Goal: Transaction & Acquisition: Purchase product/service

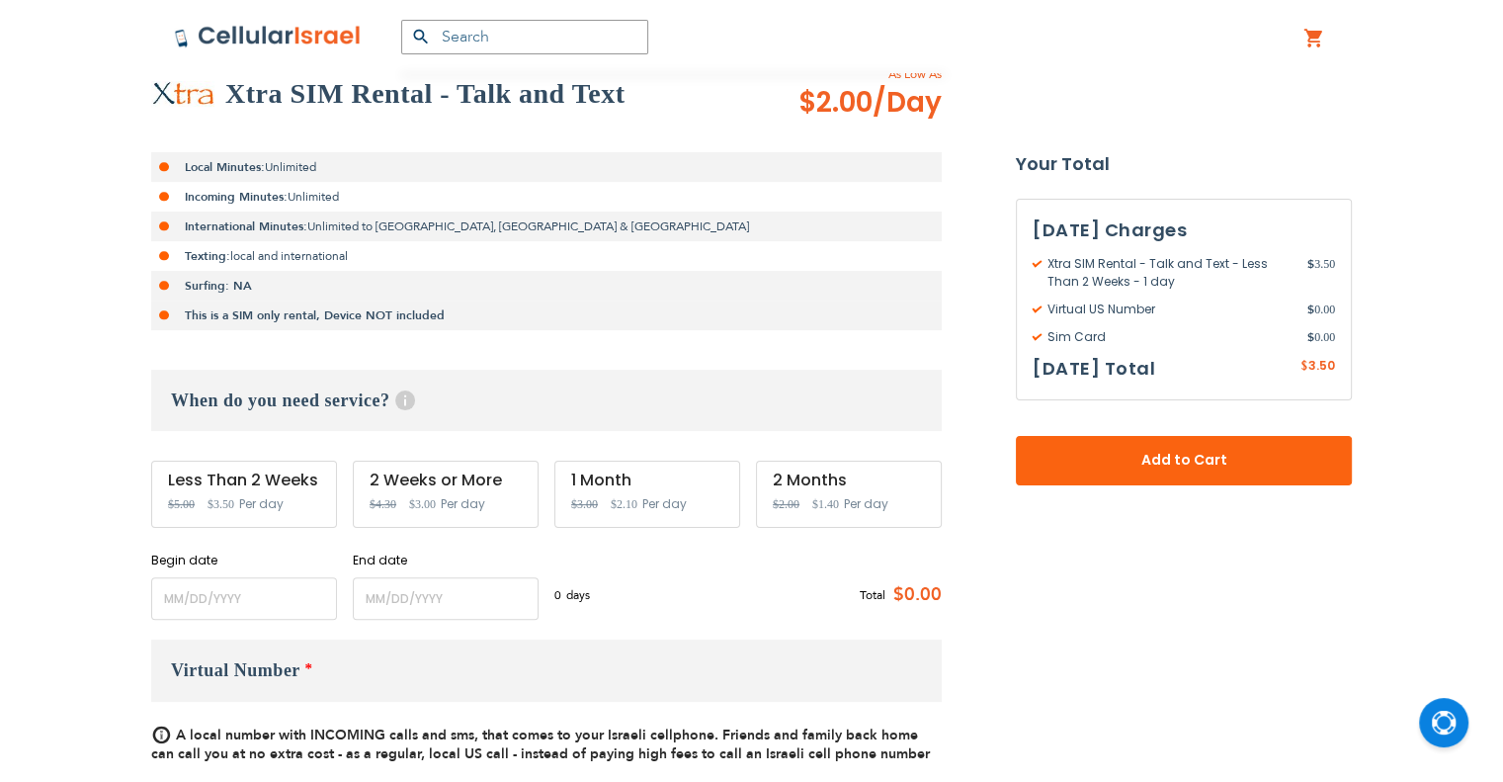
scroll to position [494, 0]
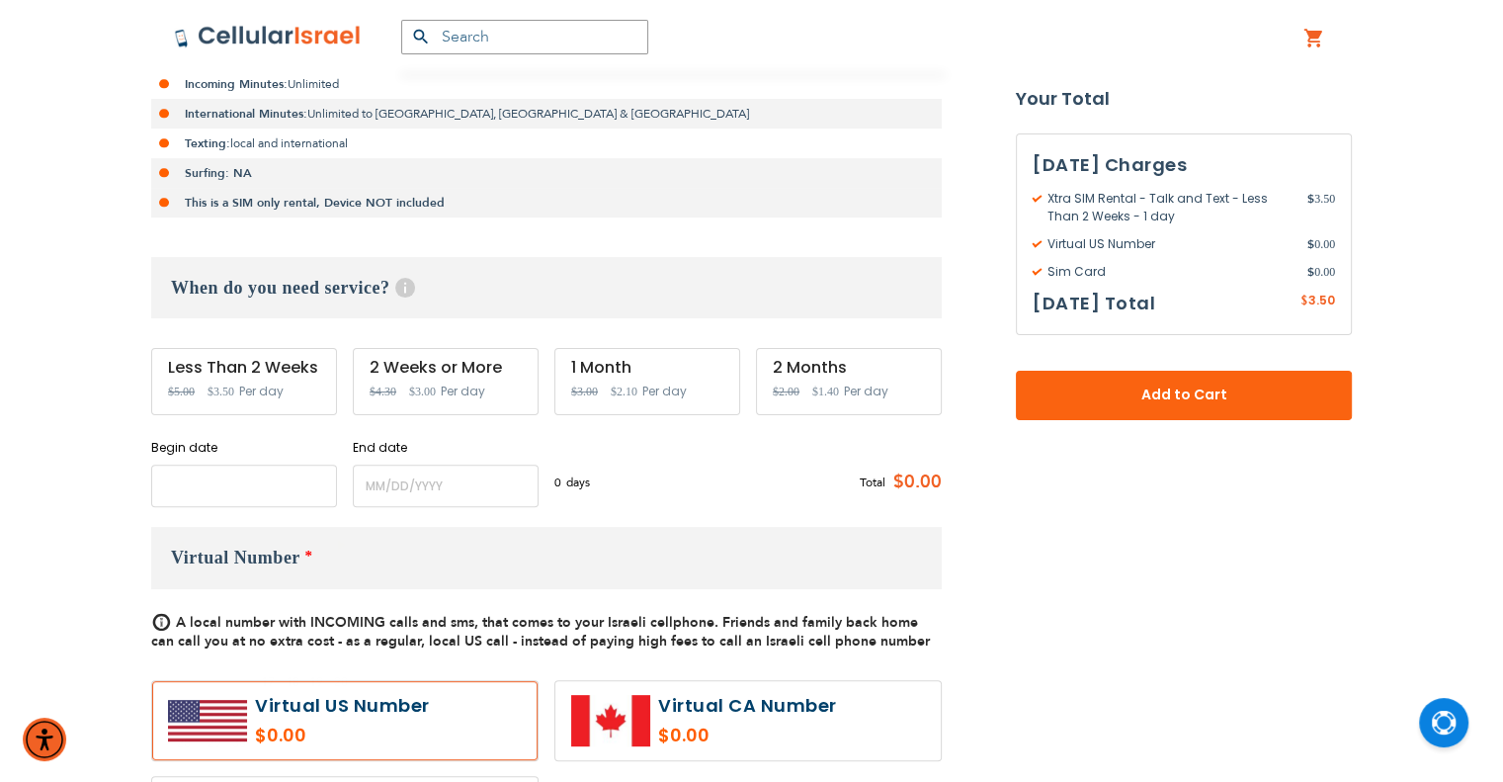
click at [232, 484] on input "name" at bounding box center [244, 485] width 186 height 42
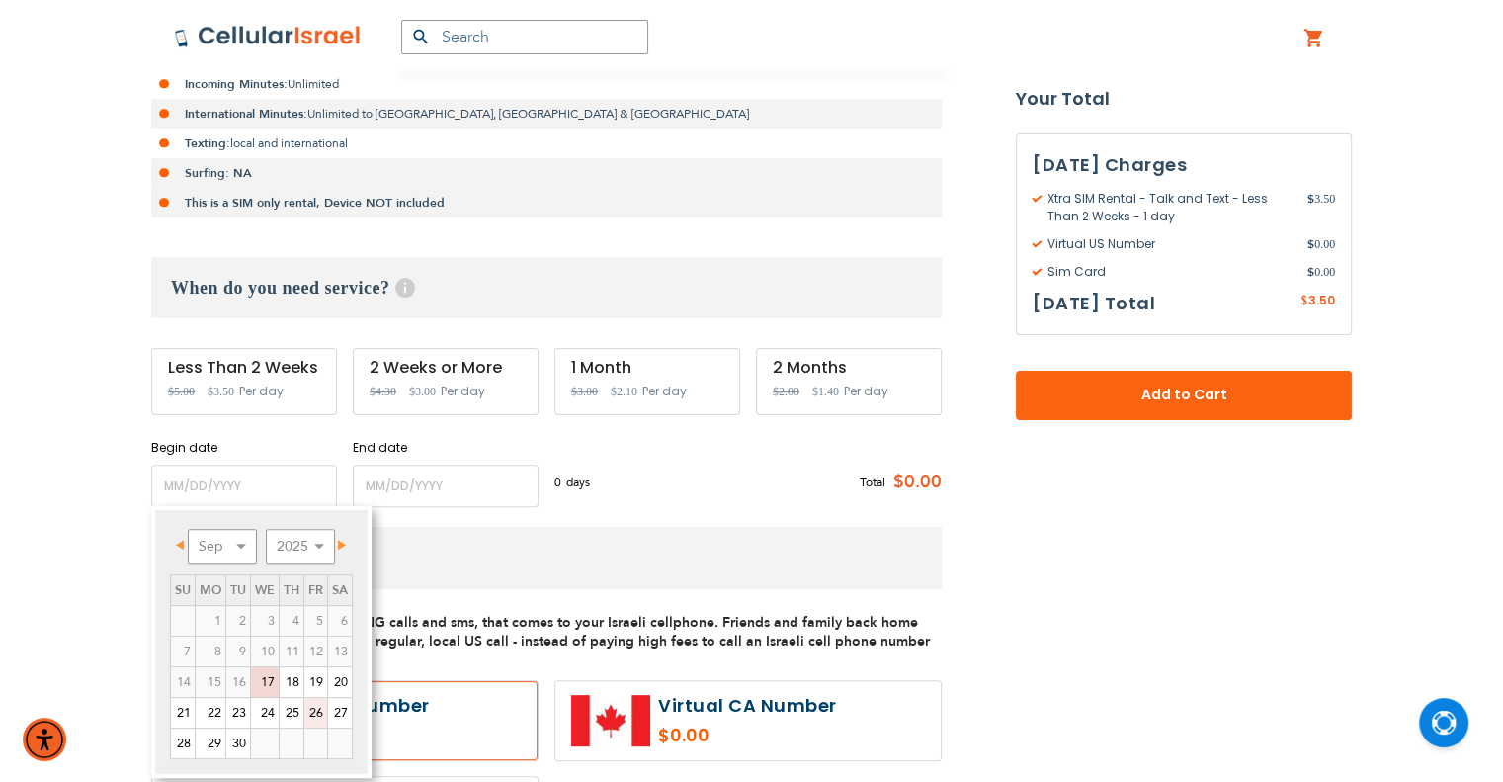
click at [317, 706] on link "26" at bounding box center [315, 713] width 23 height 30
type input "[DATE]"
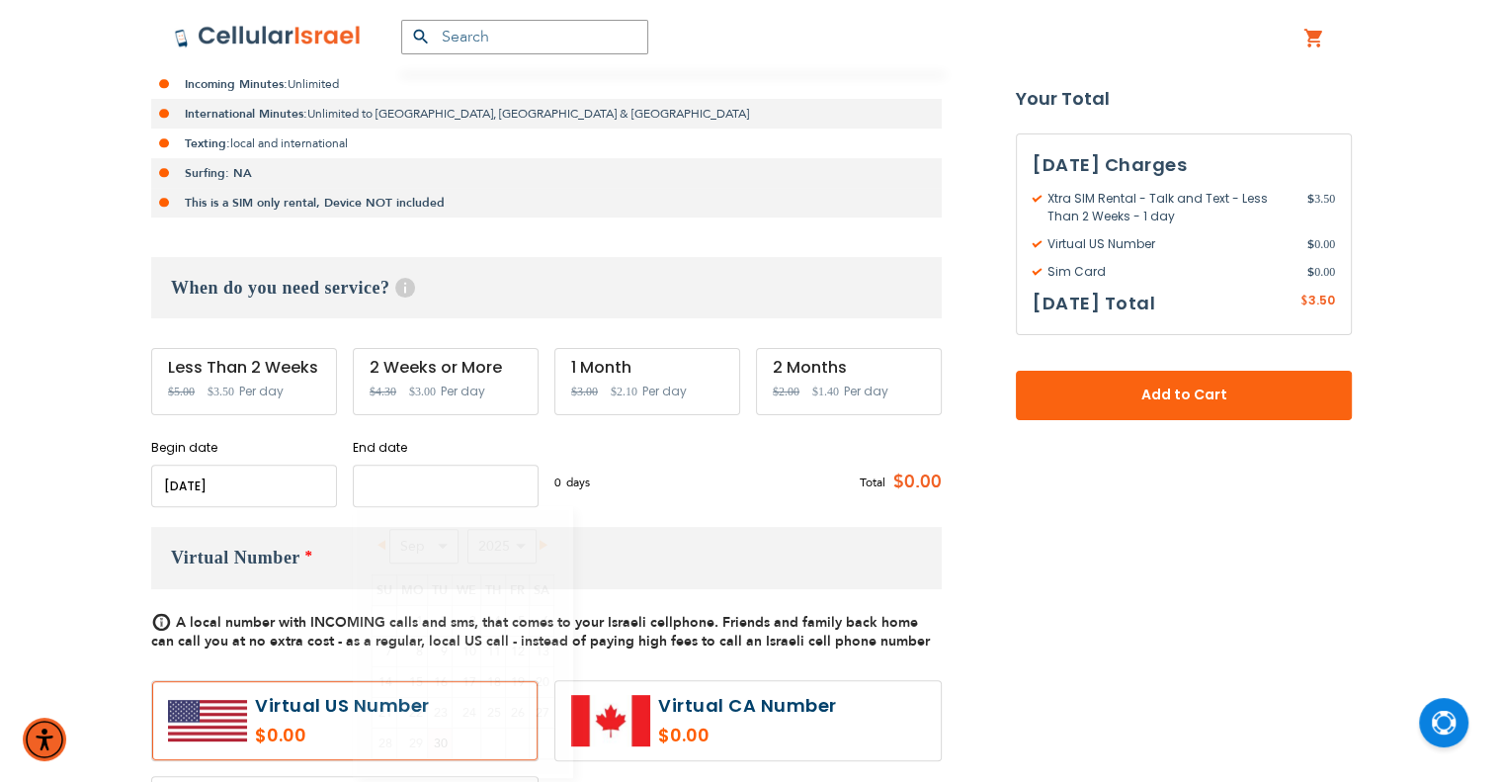
click at [430, 469] on input "name" at bounding box center [446, 485] width 186 height 42
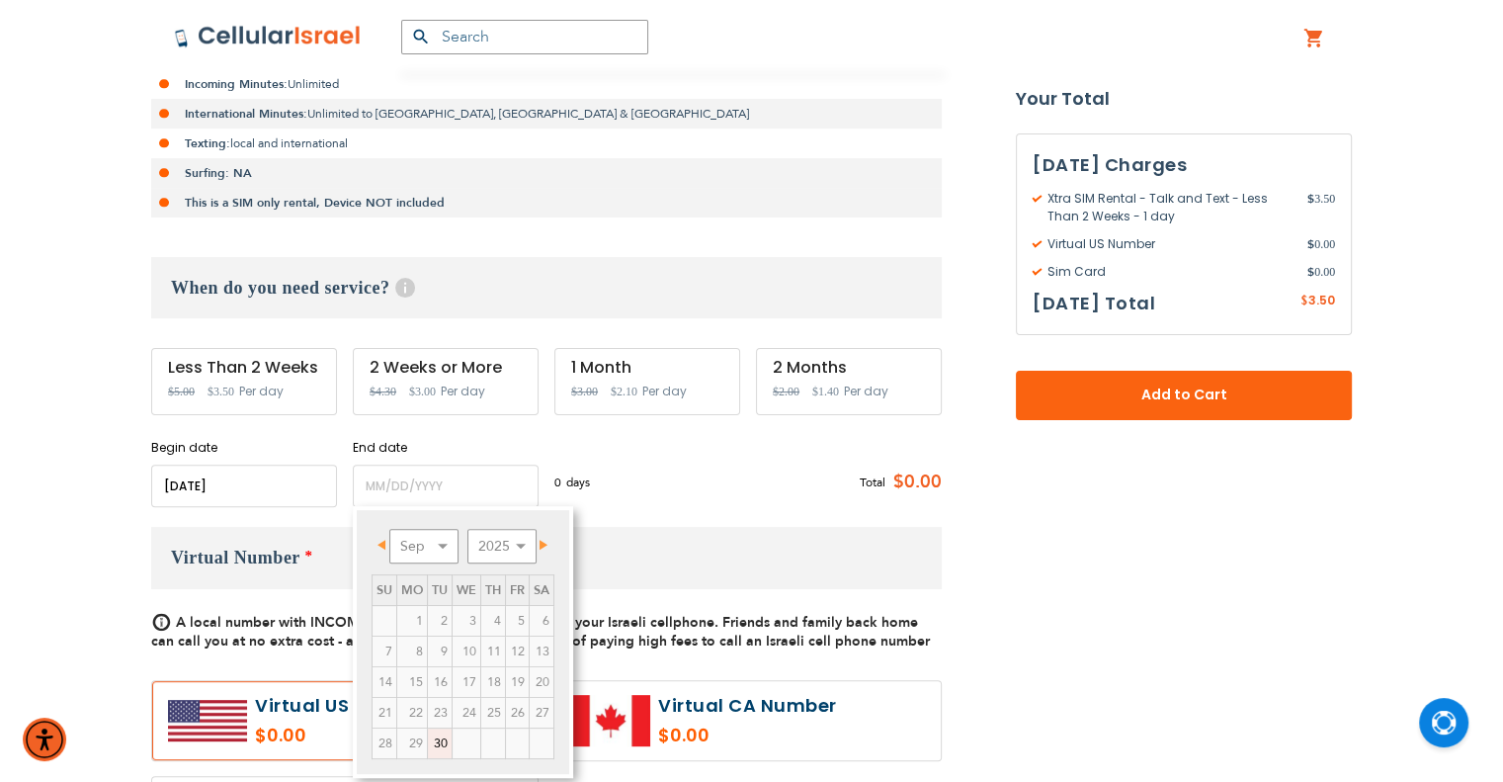
click at [553, 541] on div "Prev Next Sep Oct Nov [DATE] 2026 2027 2028 2029 2030 2031 2032 2033 2034 2035" at bounding box center [463, 549] width 183 height 49
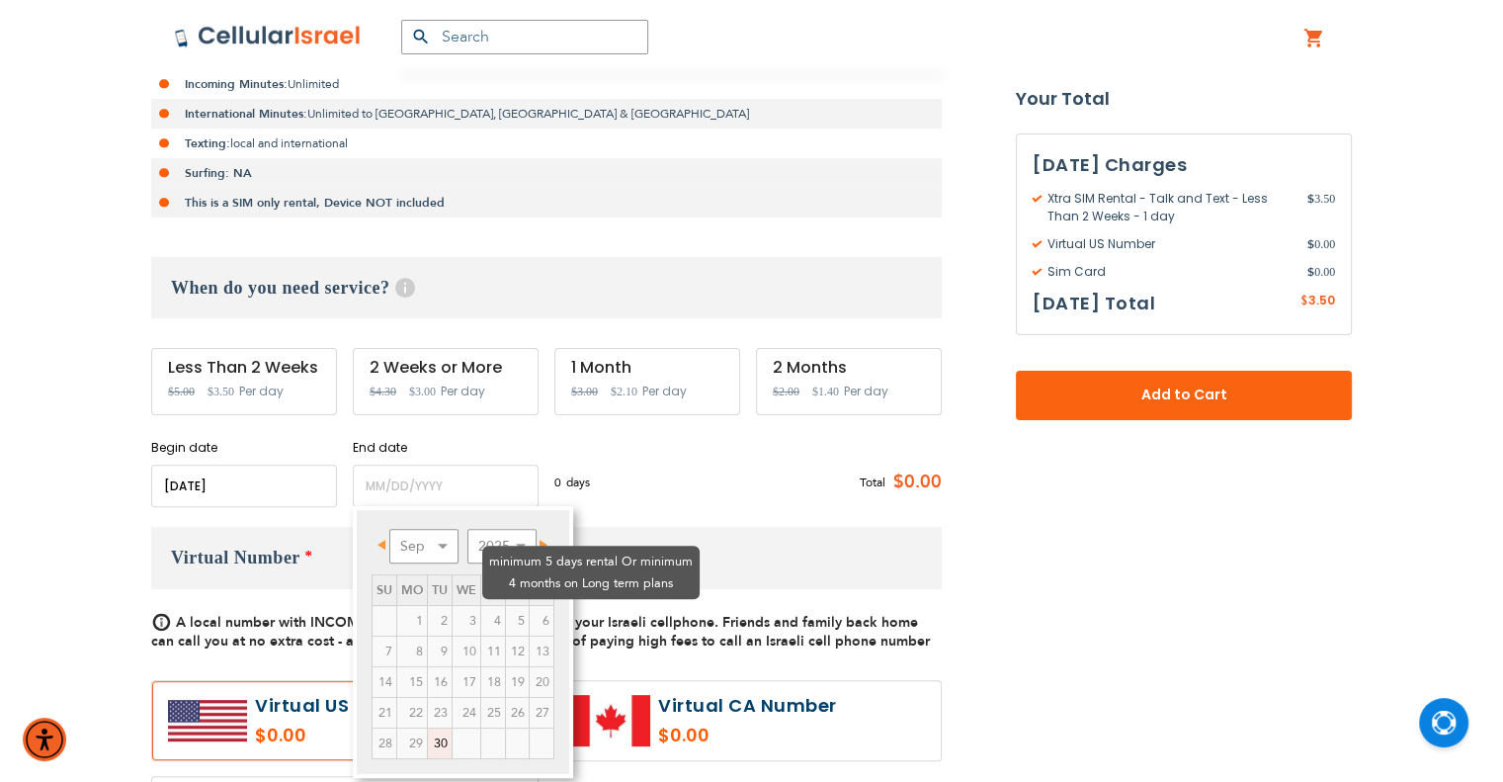
click at [546, 606] on td "6" at bounding box center [541, 621] width 25 height 31
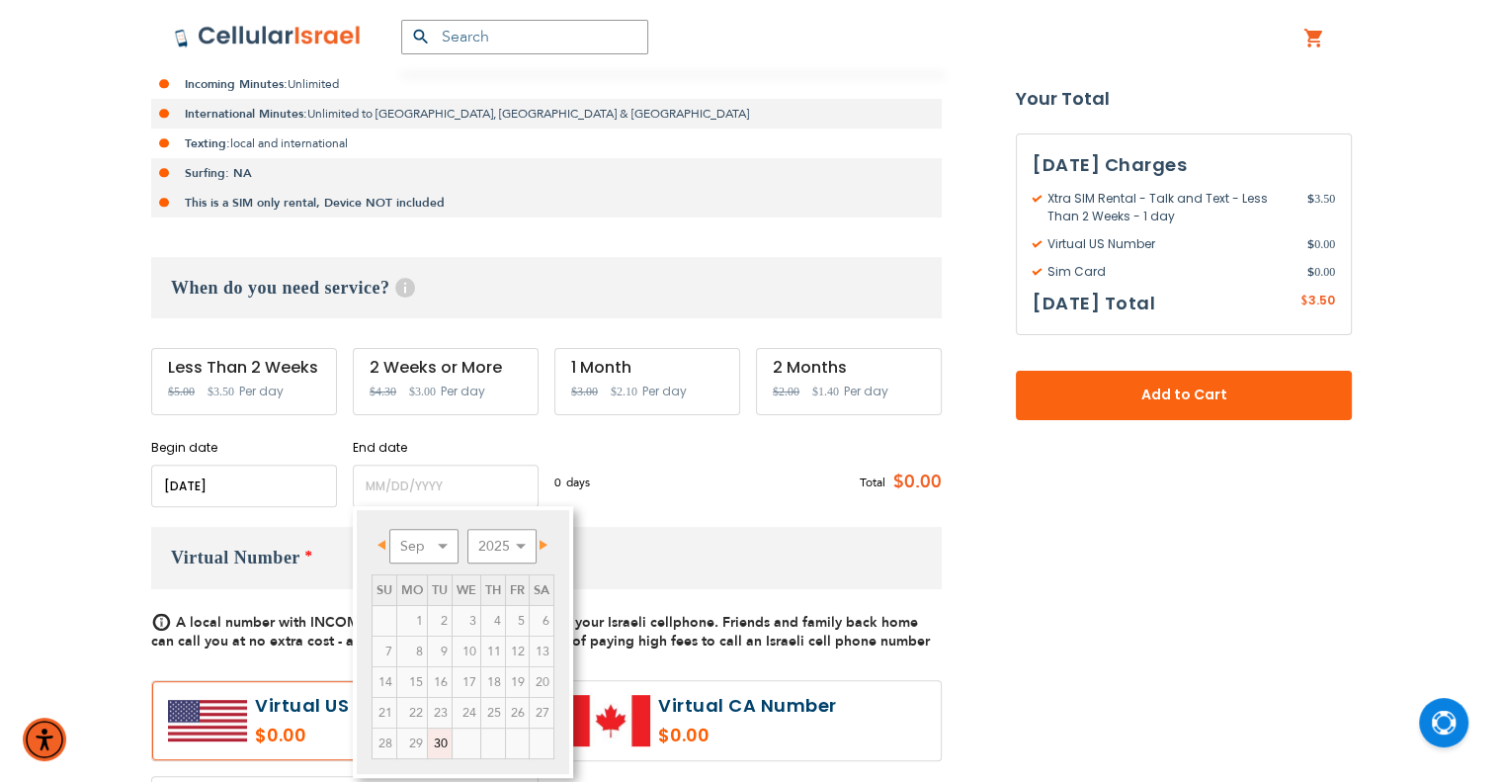
click at [543, 537] on link "Next" at bounding box center [540, 544] width 25 height 25
click at [436, 706] on link "21" at bounding box center [440, 713] width 24 height 30
type input "[DATE]"
